Goal: Task Accomplishment & Management: Use online tool/utility

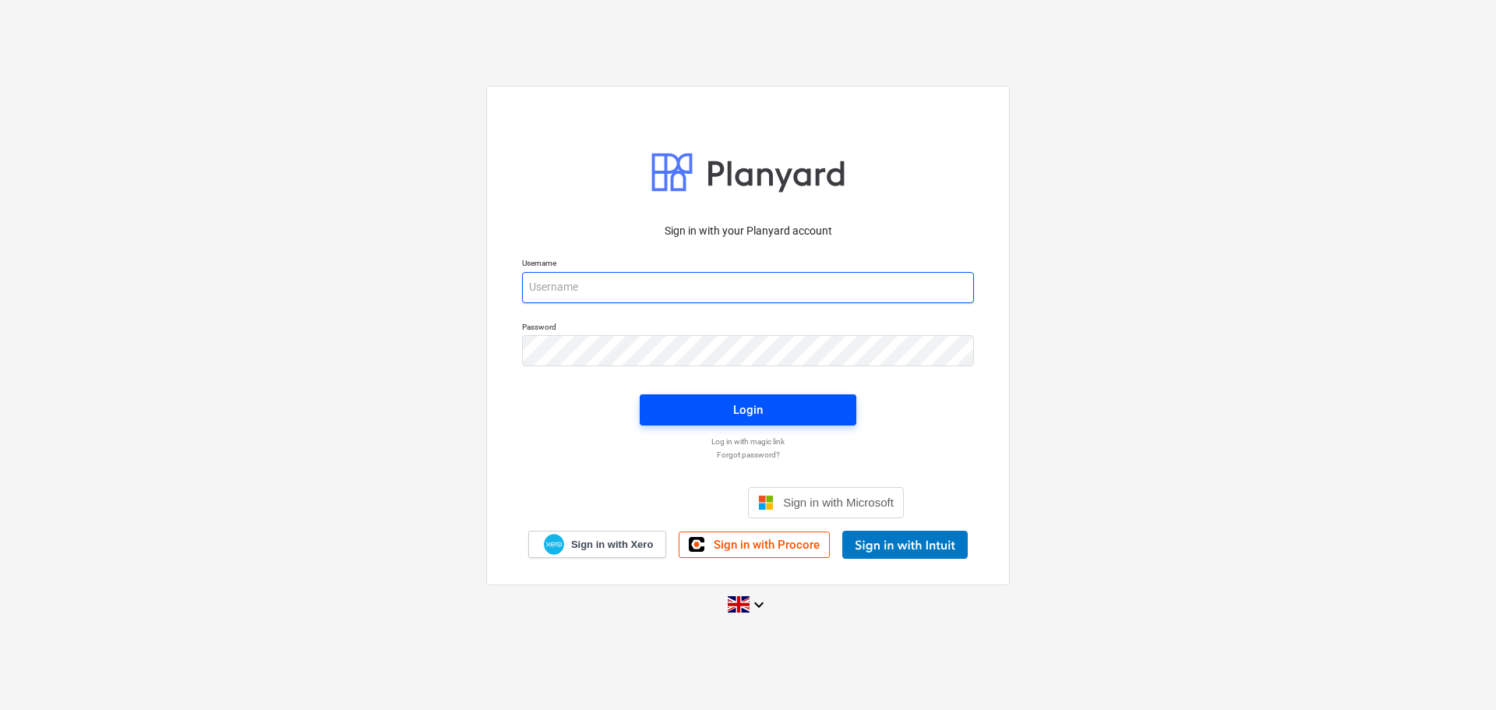
type input "[PERSON_NAME][EMAIL_ADDRESS][DOMAIN_NAME]"
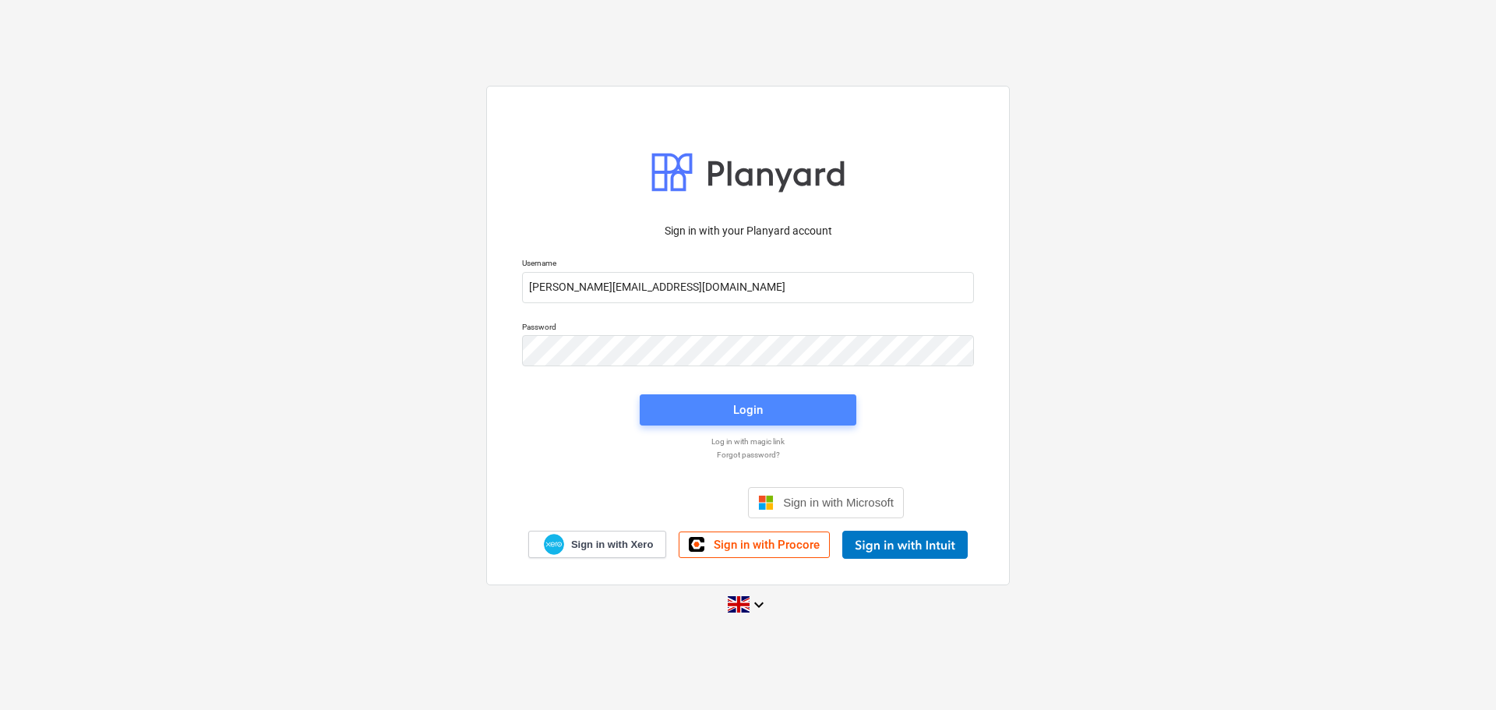
click at [725, 402] on span "Login" at bounding box center [747, 410] width 179 height 20
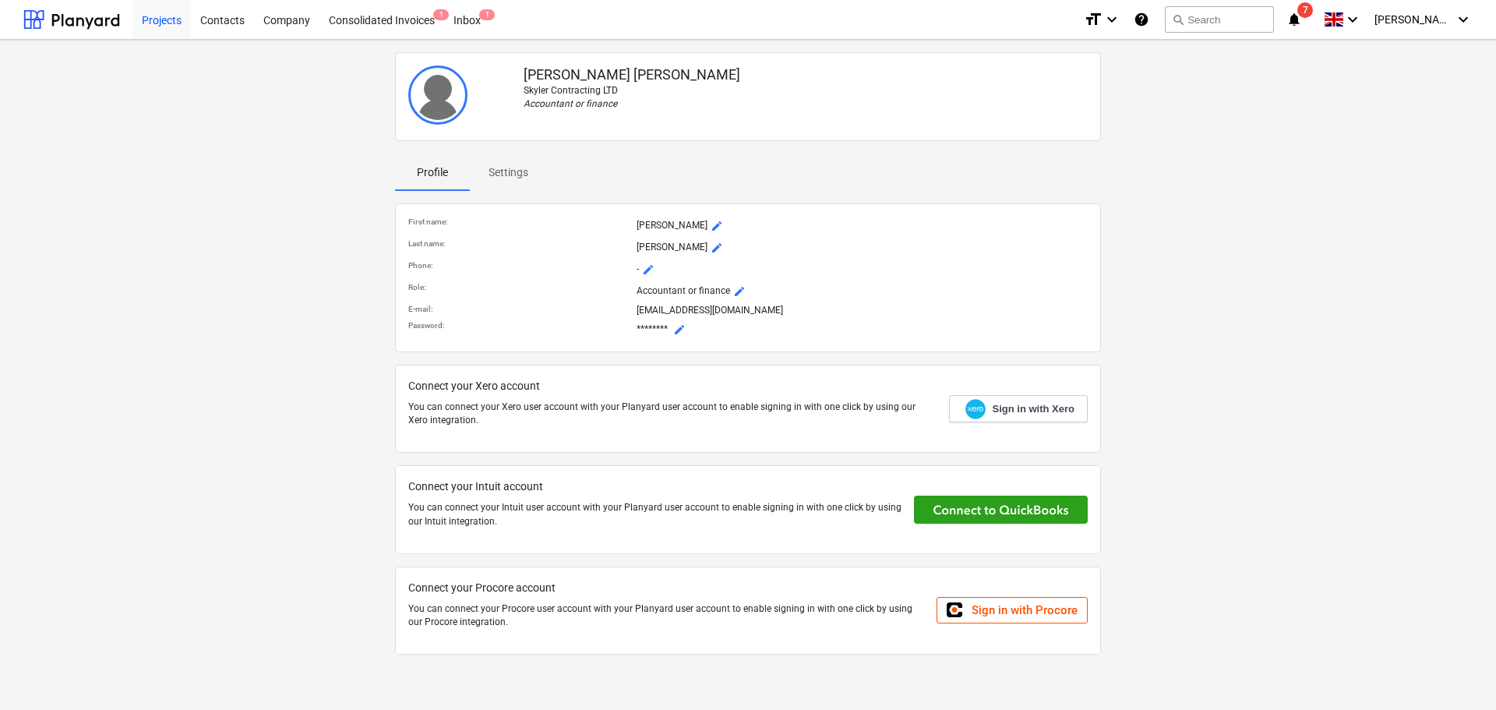
click at [171, 17] on div "Projects" at bounding box center [161, 19] width 58 height 40
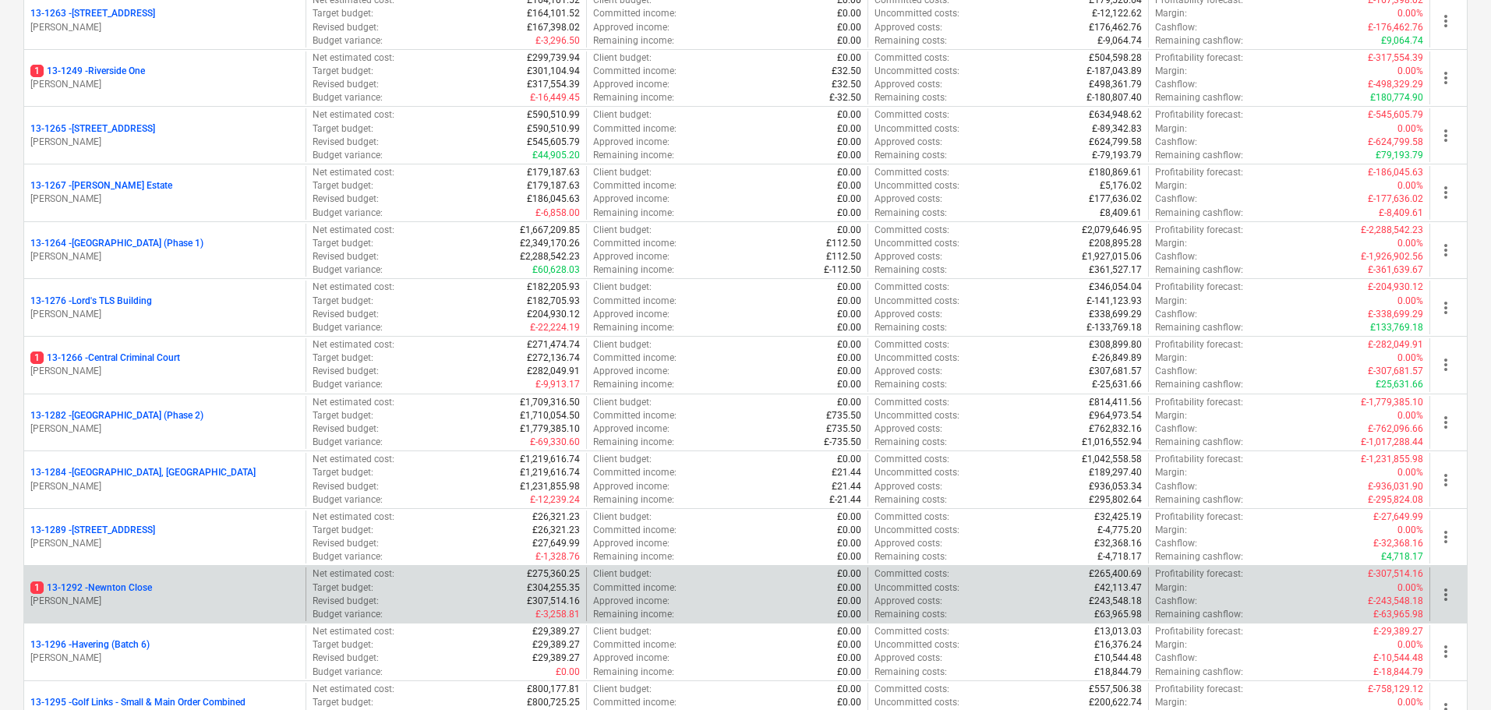
scroll to position [1480, 0]
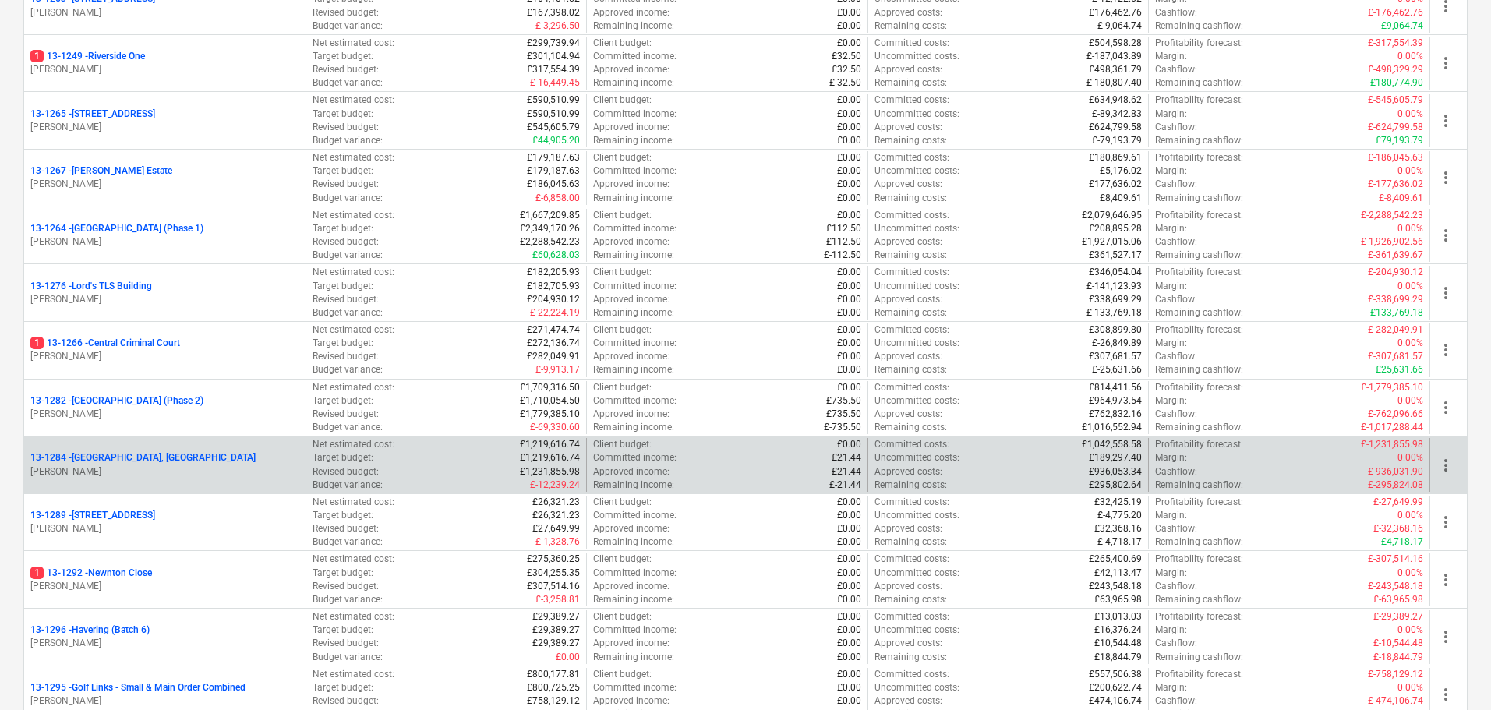
click at [127, 463] on p "13-1284 - [GEOGRAPHIC_DATA], [GEOGRAPHIC_DATA]" at bounding box center [142, 457] width 225 height 13
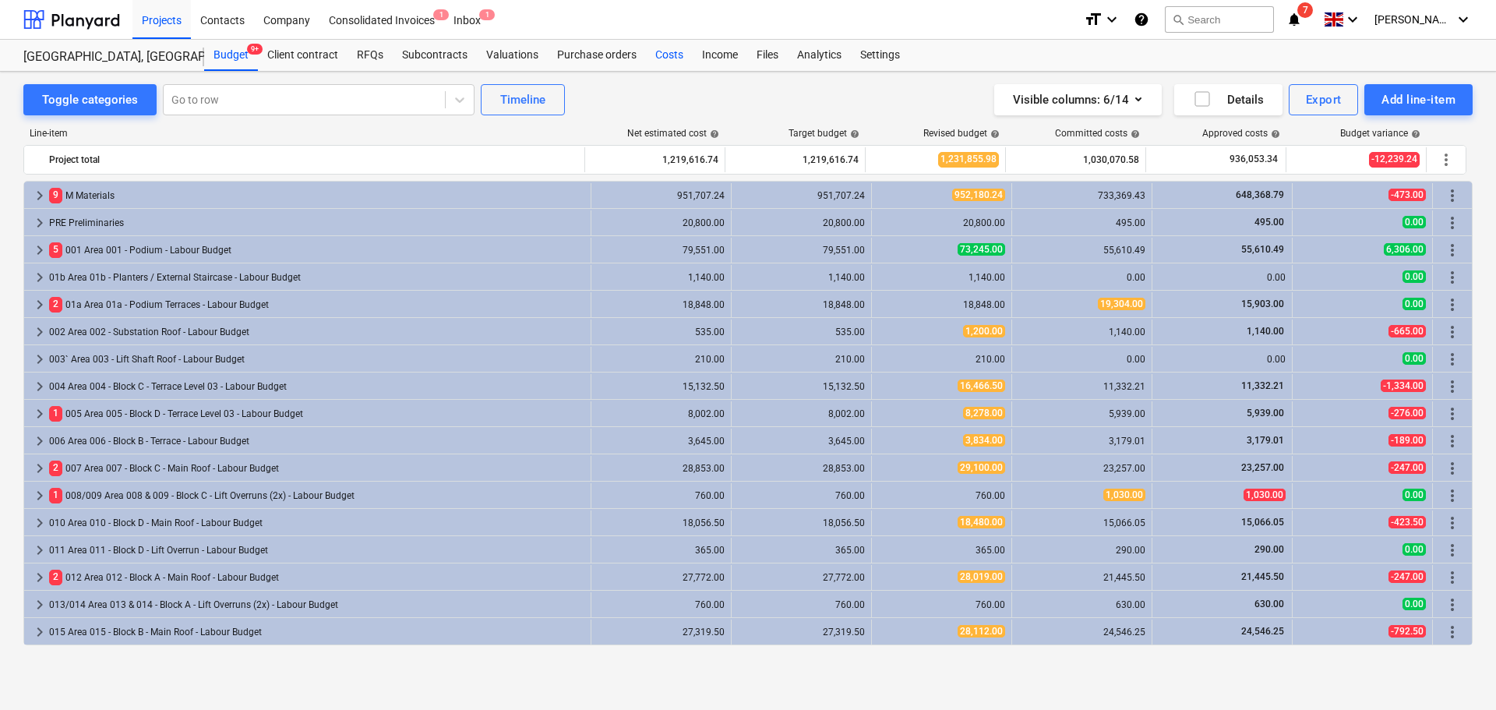
click at [672, 52] on div "Costs" at bounding box center [669, 55] width 47 height 31
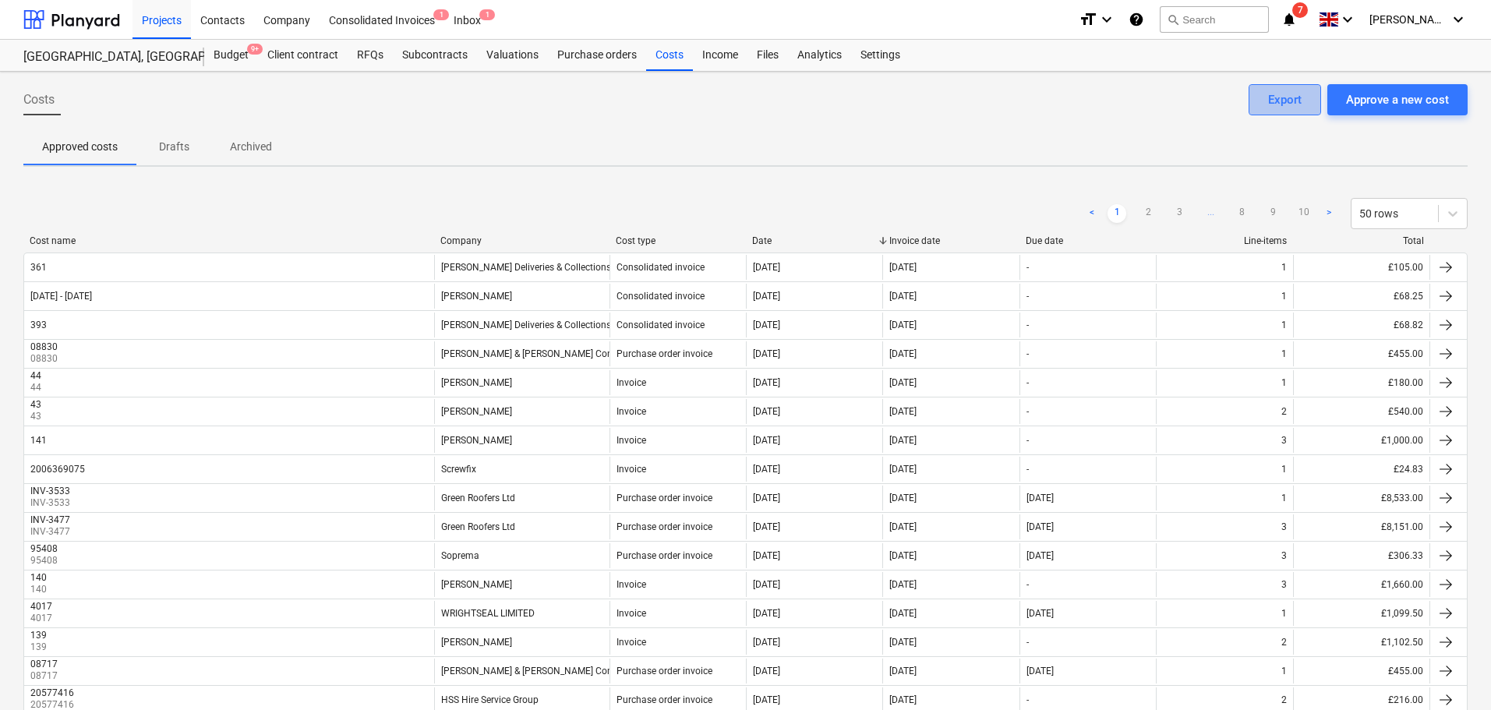
click at [1286, 106] on div "Export" at bounding box center [1285, 100] width 34 height 20
